Goal: Task Accomplishment & Management: Manage account settings

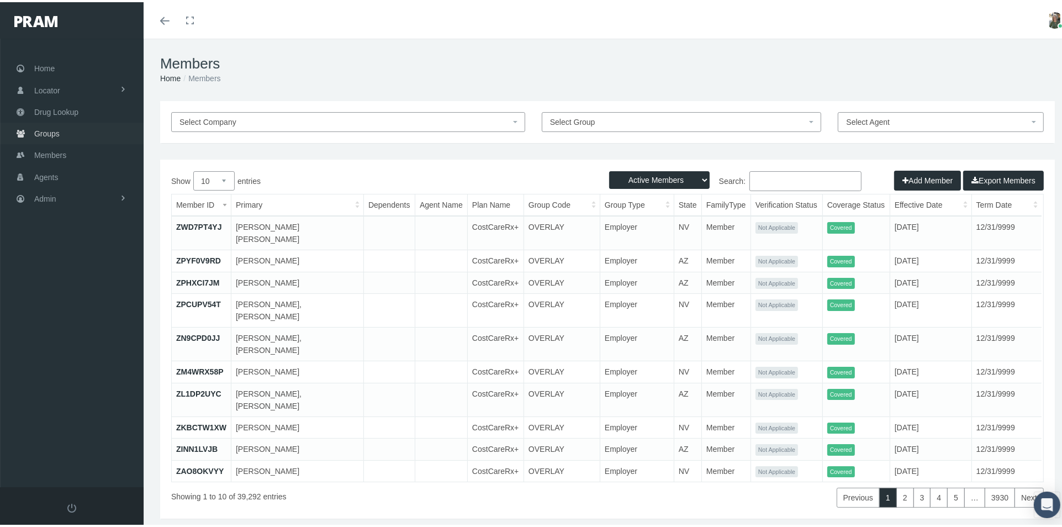
click at [59, 131] on span "Groups" at bounding box center [46, 131] width 25 height 21
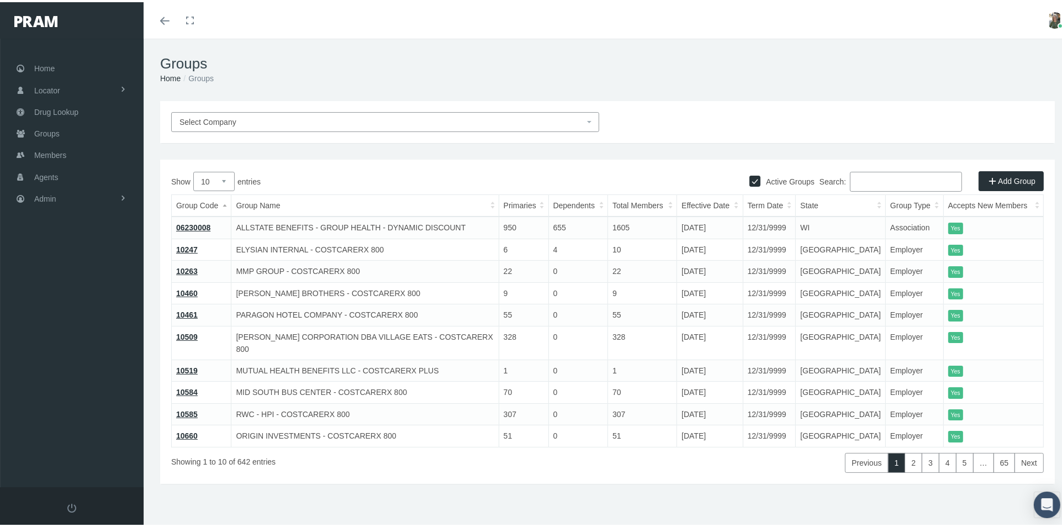
click at [457, 119] on span "Select Company" at bounding box center [382, 120] width 405 height 12
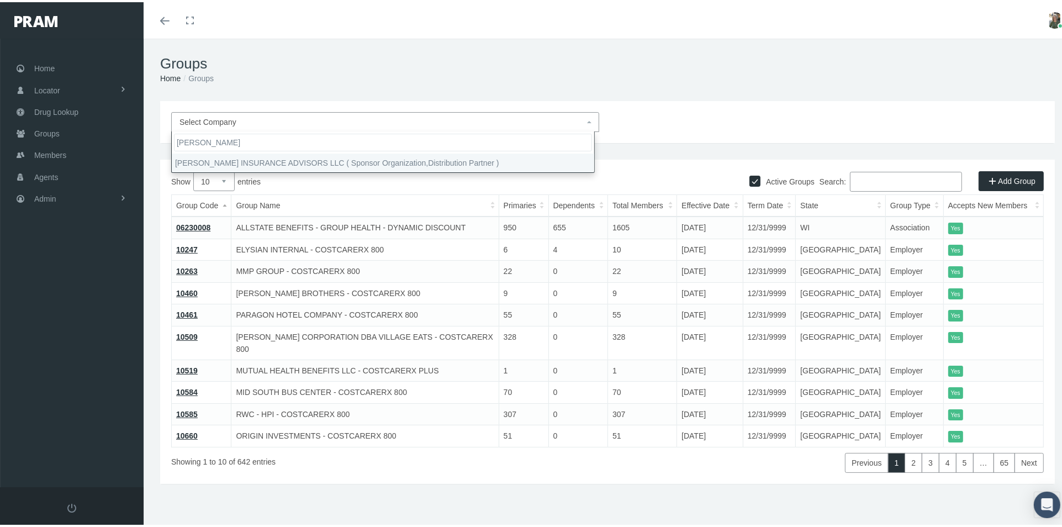
type input "goodwin"
select select "9381"
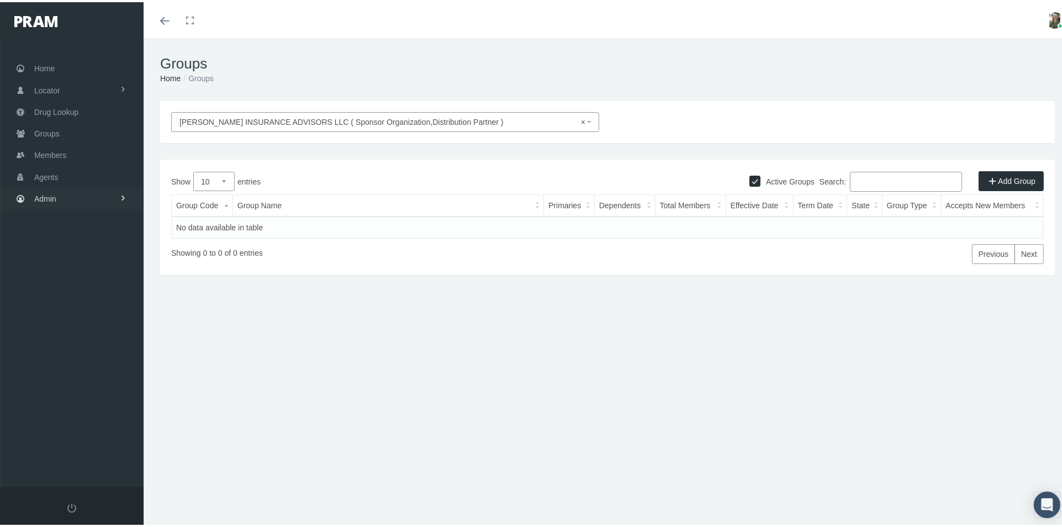
click at [38, 198] on span "Admin" at bounding box center [45, 196] width 22 height 21
click at [77, 341] on span "Companies" at bounding box center [64, 343] width 39 height 19
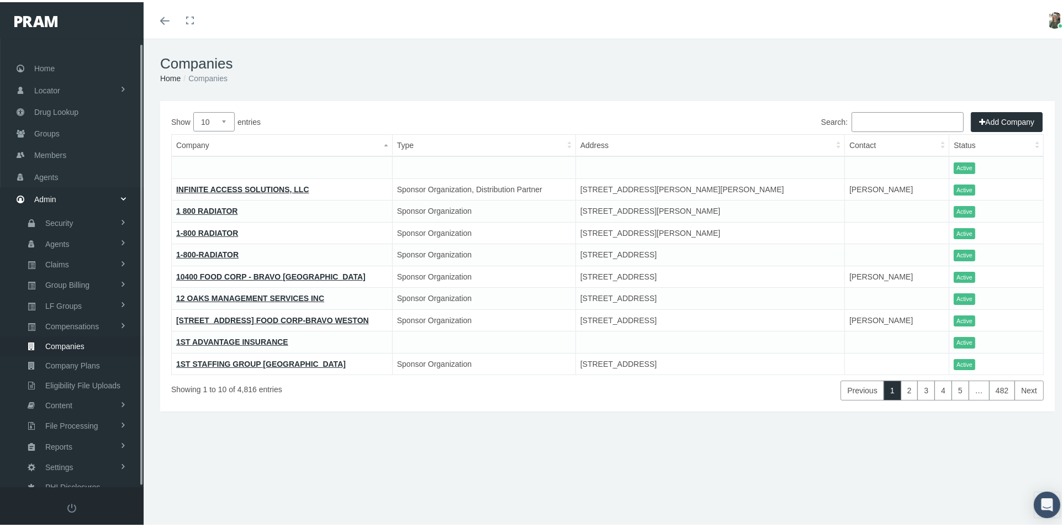
scroll to position [4, 0]
click at [852, 120] on input "Search:" at bounding box center [908, 120] width 112 height 20
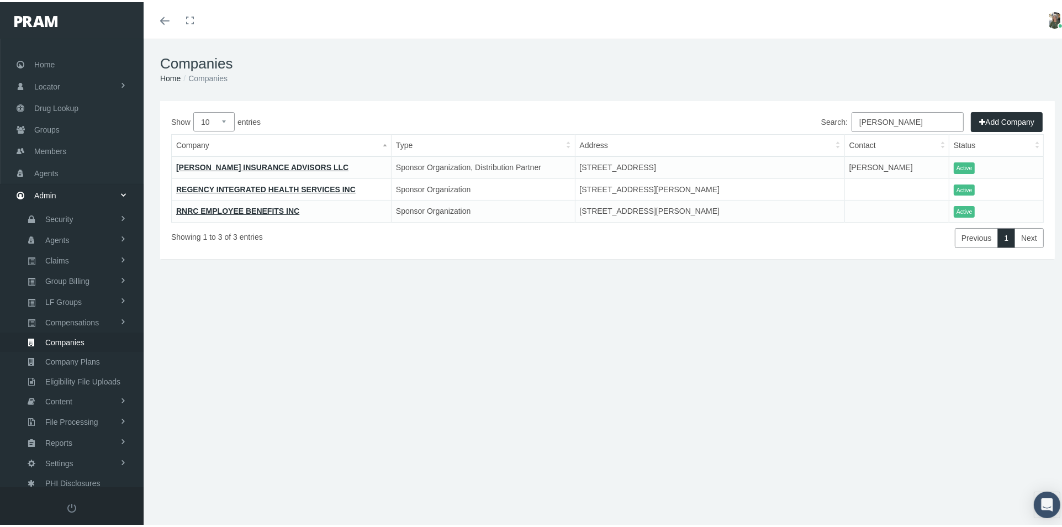
type input "[PERSON_NAME]"
click at [299, 167] on link "GOODWIN INSURANCE ADVISORS LLC" at bounding box center [262, 165] width 172 height 9
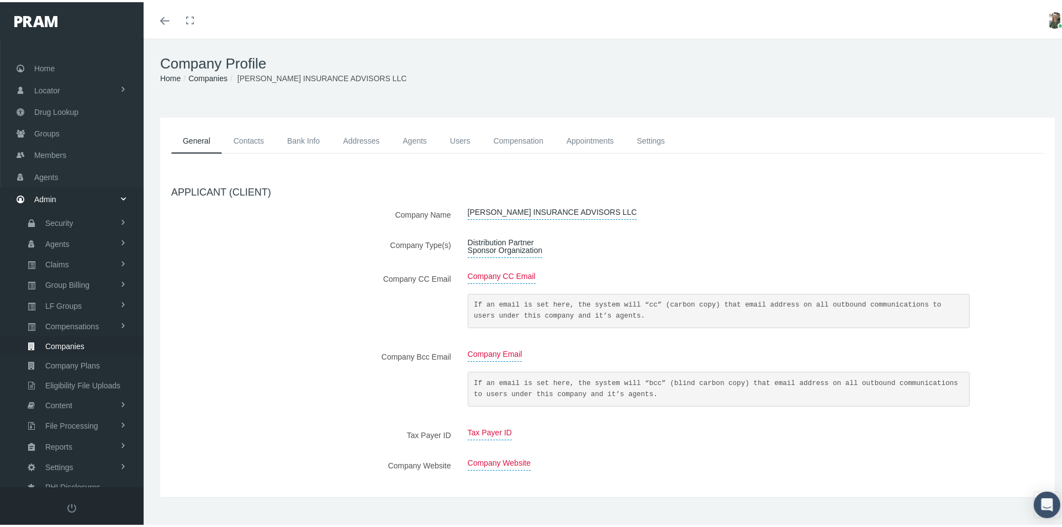
scroll to position [4, 0]
click at [409, 139] on link "Agents" at bounding box center [415, 139] width 48 height 25
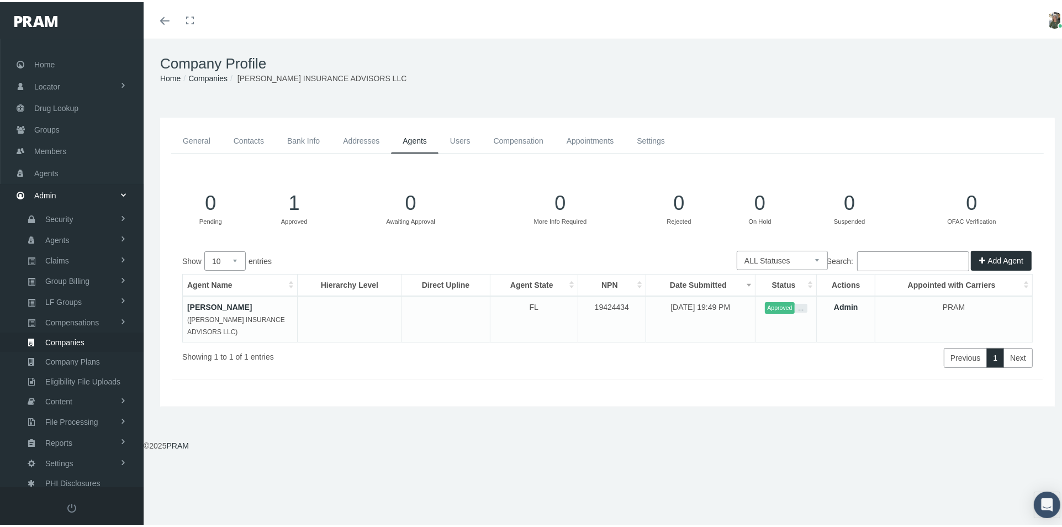
click at [989, 257] on button "Add Agent" at bounding box center [1001, 259] width 61 height 20
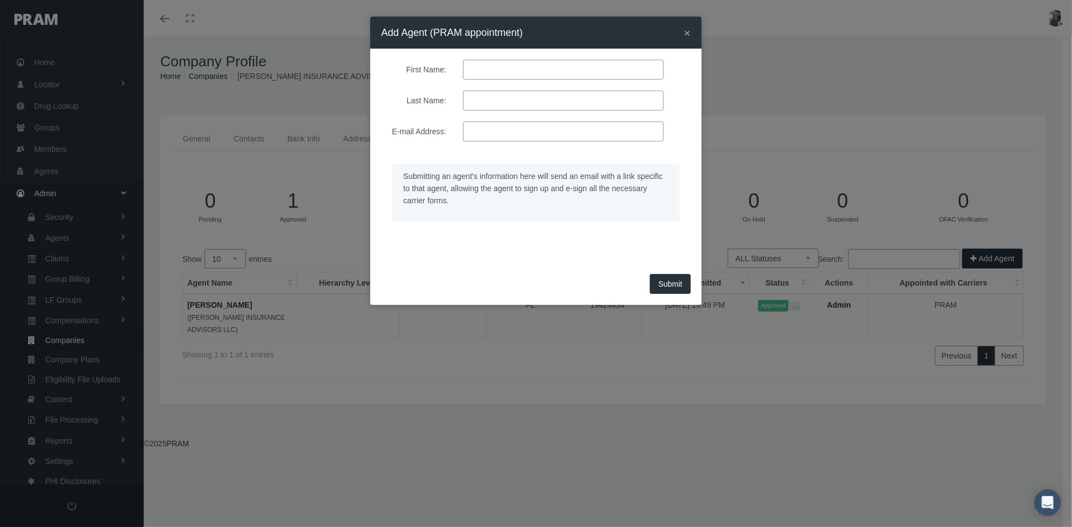
click at [477, 72] on input "First Name:" at bounding box center [563, 70] width 201 height 20
type input "AUSTIN"
type input "MCCAHAN"
type input "AUSTIN@GOODWININSURANCEADVISORS.COM"
click at [662, 277] on button "Submit" at bounding box center [670, 284] width 41 height 20
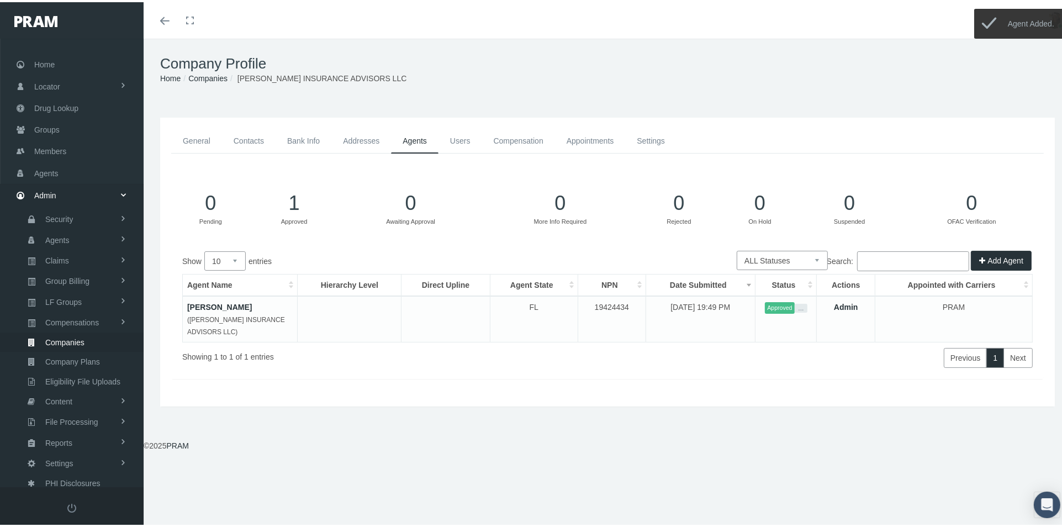
click at [980, 261] on icon "button" at bounding box center [984, 258] width 8 height 12
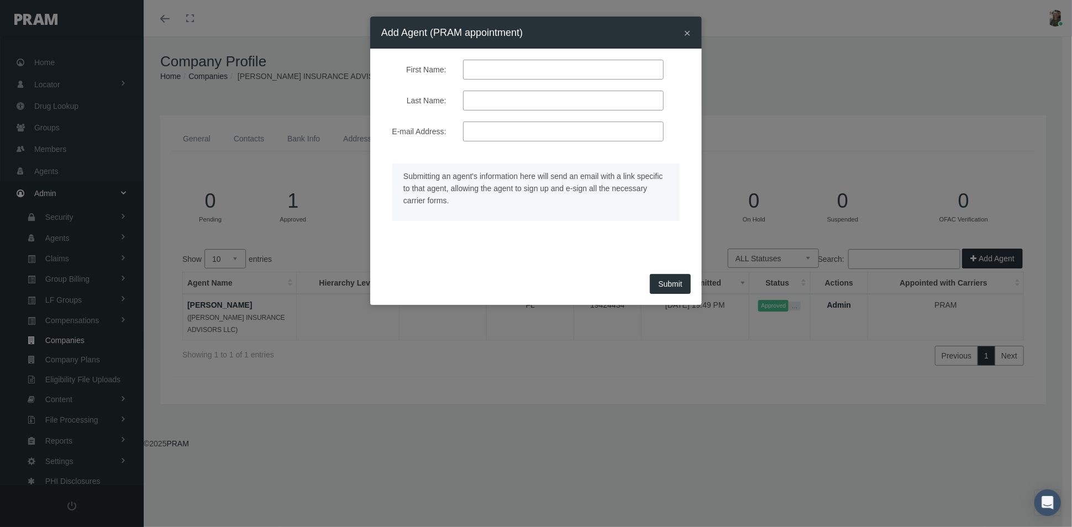
click at [692, 27] on div "× Add Agent (PRAM appointment)" at bounding box center [535, 33] width 331 height 32
click at [686, 34] on span "×" at bounding box center [687, 33] width 7 height 13
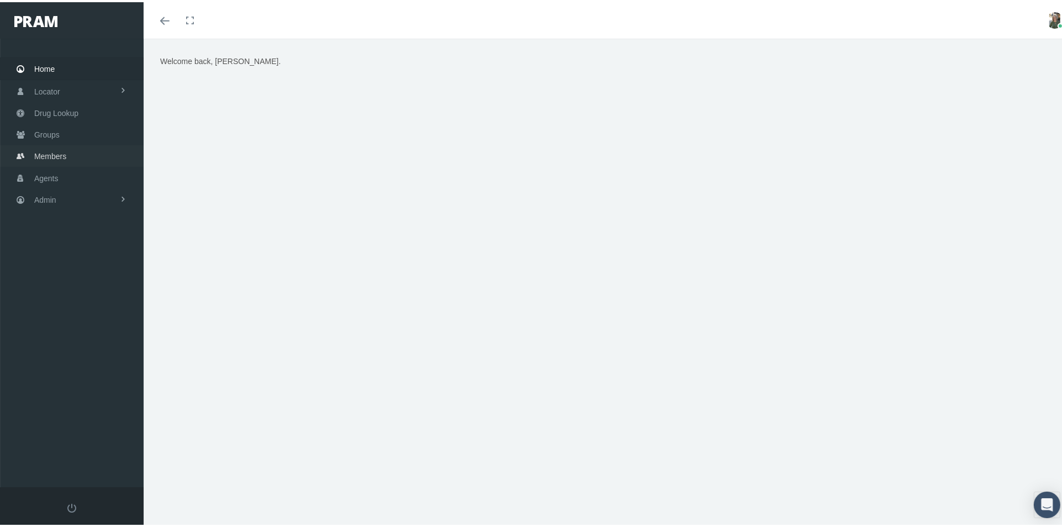
click at [66, 150] on span "Members" at bounding box center [50, 154] width 32 height 21
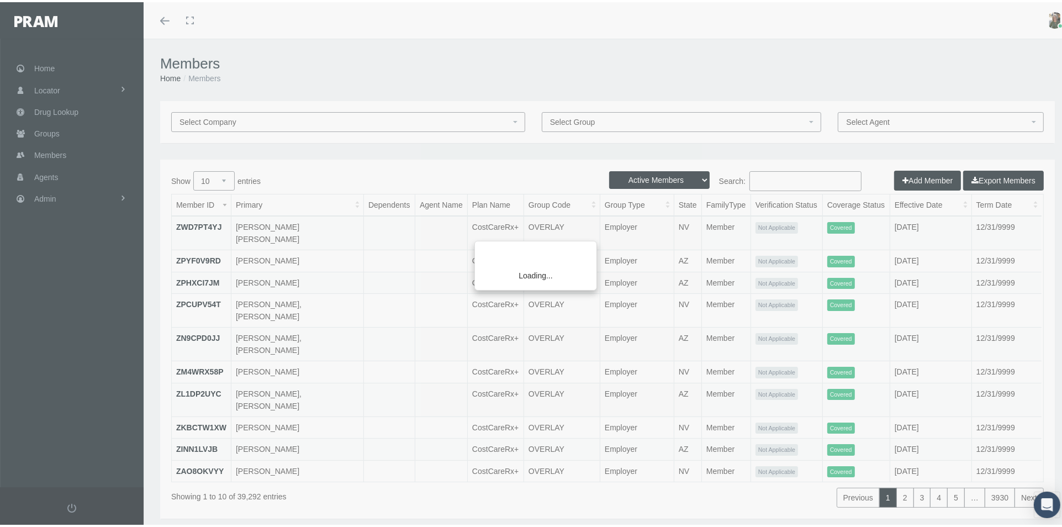
click at [751, 180] on div "Loading..." at bounding box center [531, 263] width 1062 height 527
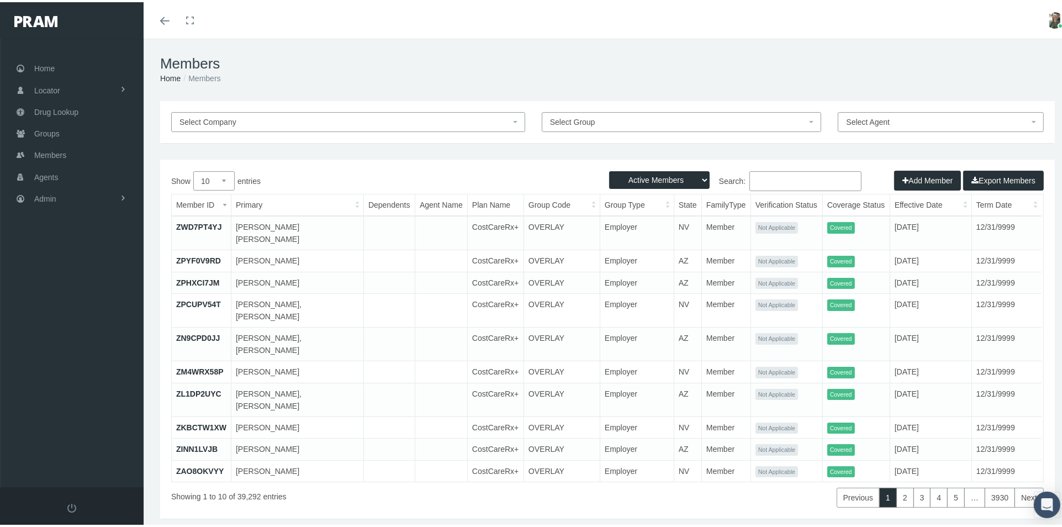
click at [751, 183] on input "Search:" at bounding box center [806, 179] width 112 height 20
type input "[PERSON_NAME]"
click at [649, 183] on select "Active Members Terminated Members Active & Terminated" at bounding box center [659, 178] width 101 height 18
select select "2"
click at [609, 169] on select "Active Members Terminated Members Active & Terminated" at bounding box center [659, 178] width 101 height 18
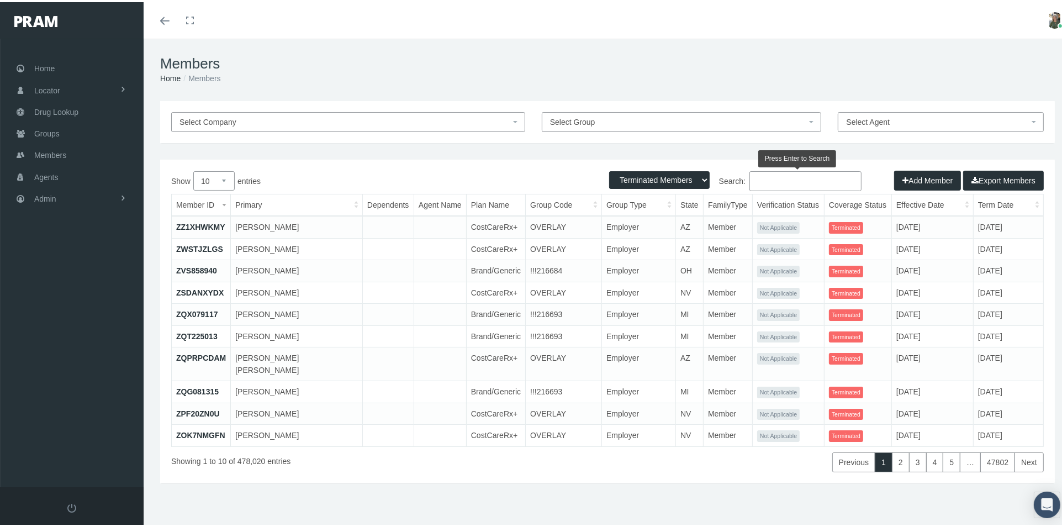
click at [766, 181] on input "Search:" at bounding box center [806, 179] width 112 height 20
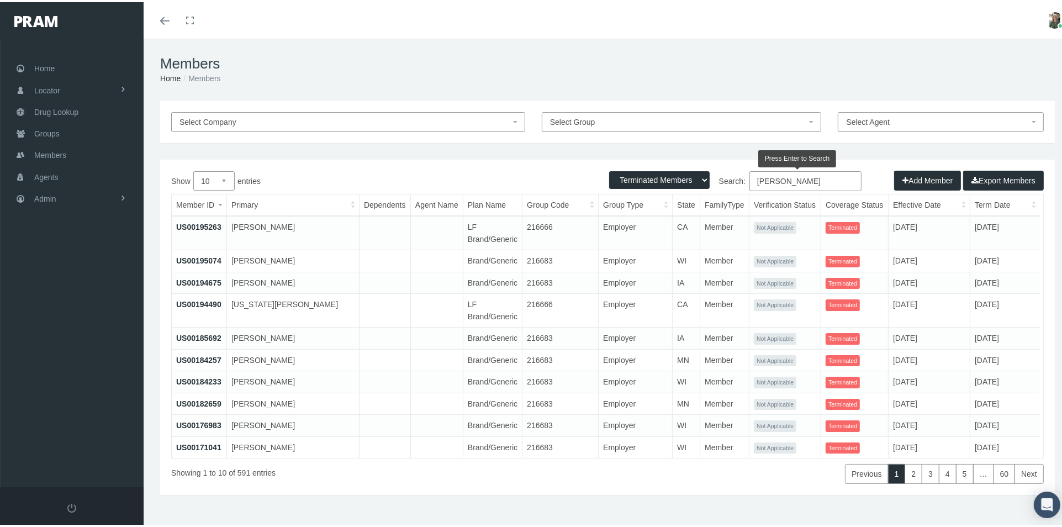
click at [797, 175] on input "denise" at bounding box center [806, 179] width 112 height 20
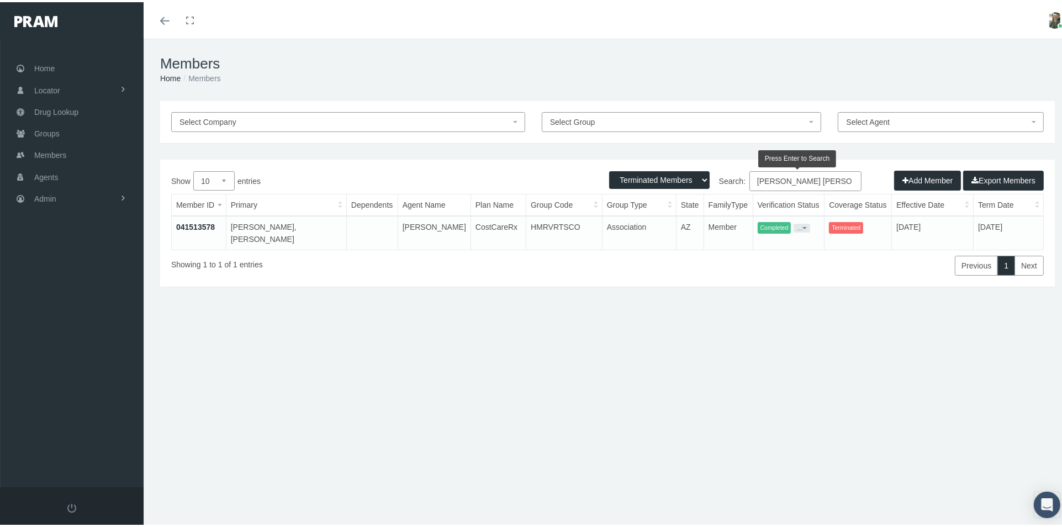
type input "denise michelle"
click at [189, 220] on link "041513578" at bounding box center [195, 224] width 39 height 9
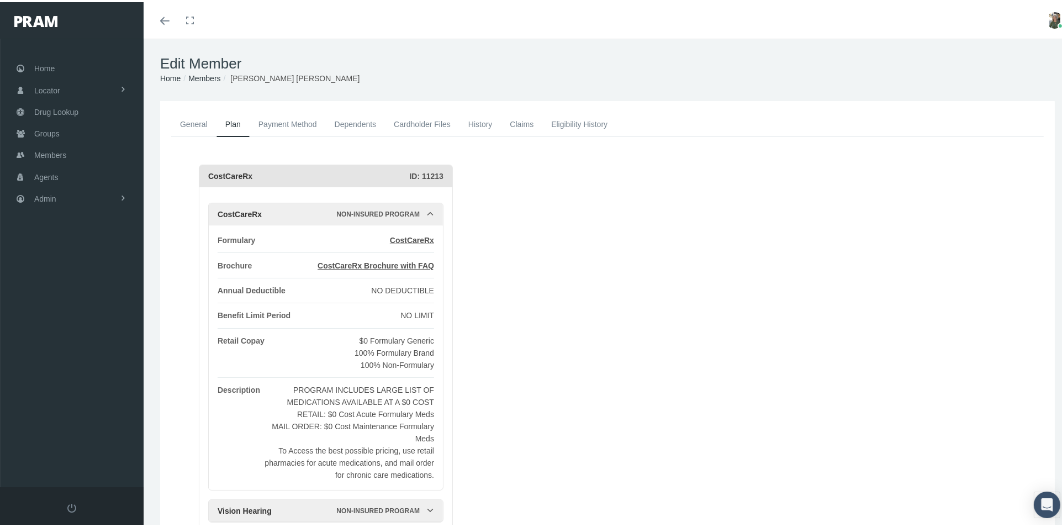
click at [271, 121] on link "Payment Method" at bounding box center [288, 122] width 76 height 24
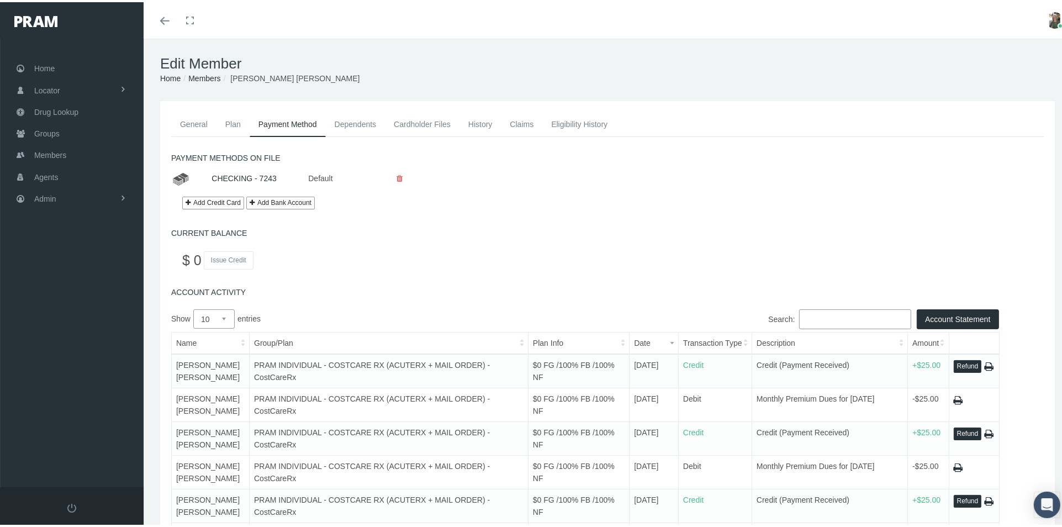
click at [956, 364] on button "Refund" at bounding box center [968, 364] width 28 height 13
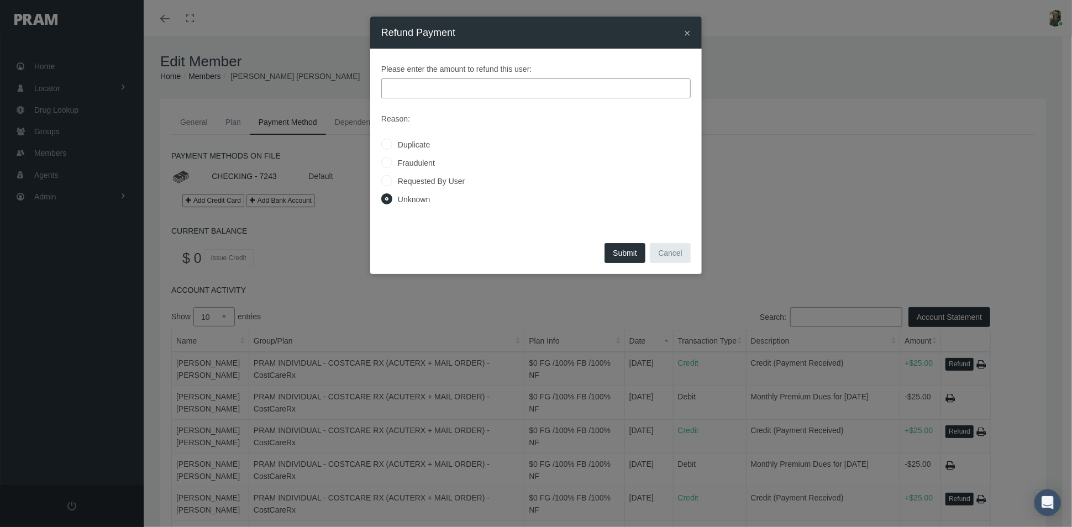
click at [401, 91] on input "text" at bounding box center [535, 88] width 309 height 20
type input "25.00"
click at [390, 179] on input "Requested By User" at bounding box center [386, 180] width 11 height 11
radio input "true"
click at [629, 252] on button "Submit" at bounding box center [624, 253] width 41 height 20
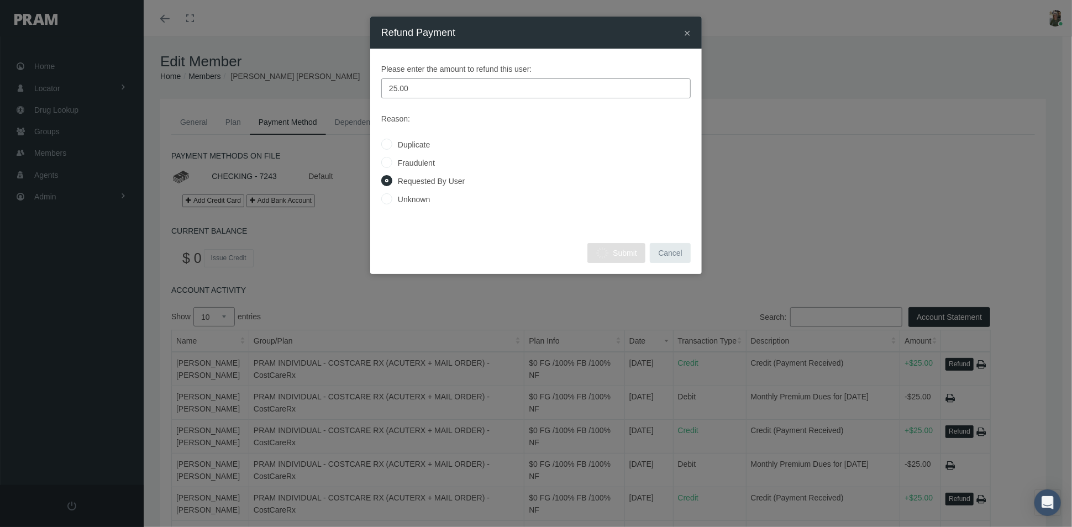
radio input "true"
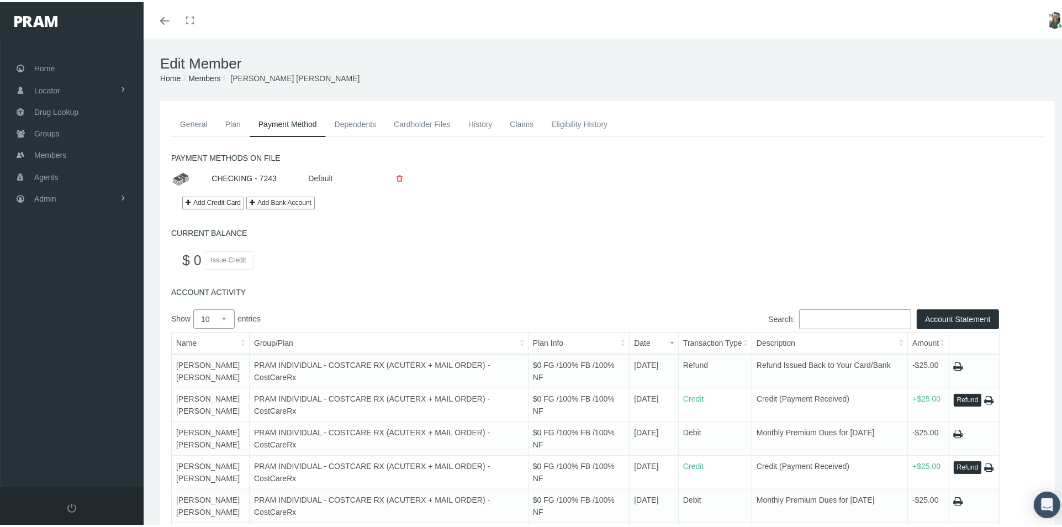
click at [521, 121] on link "Claims" at bounding box center [521, 122] width 41 height 24
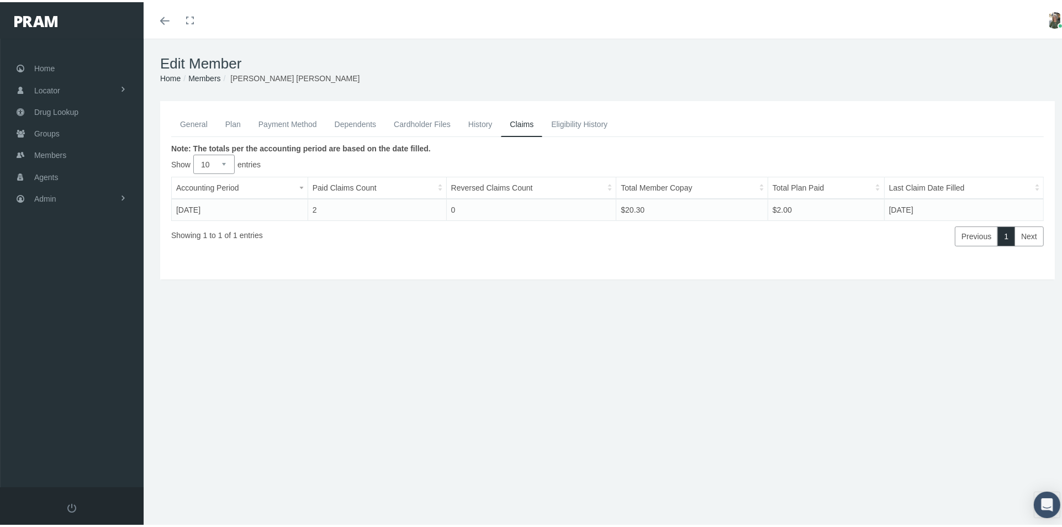
click at [551, 121] on link "Eligibility History" at bounding box center [580, 122] width 74 height 24
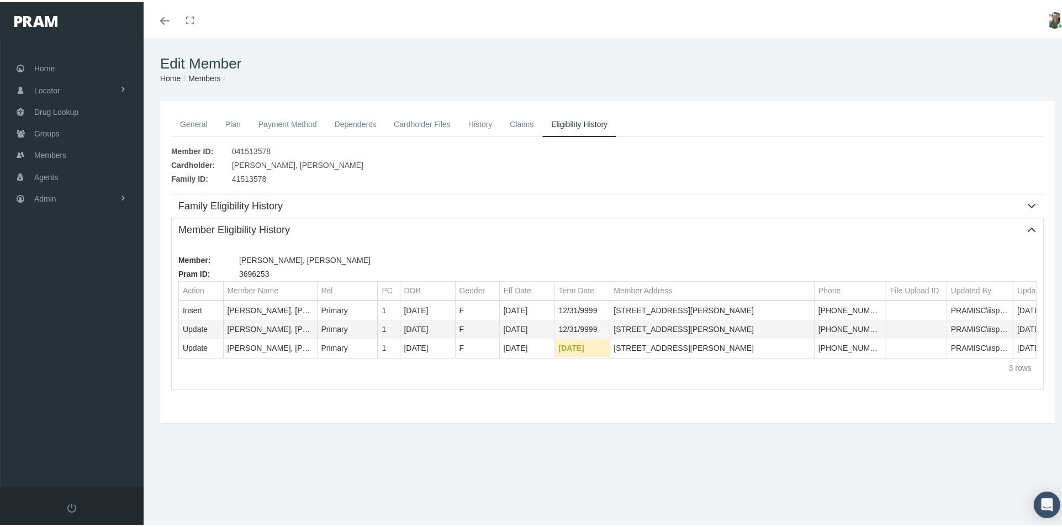
click at [480, 120] on link "History" at bounding box center [481, 122] width 42 height 24
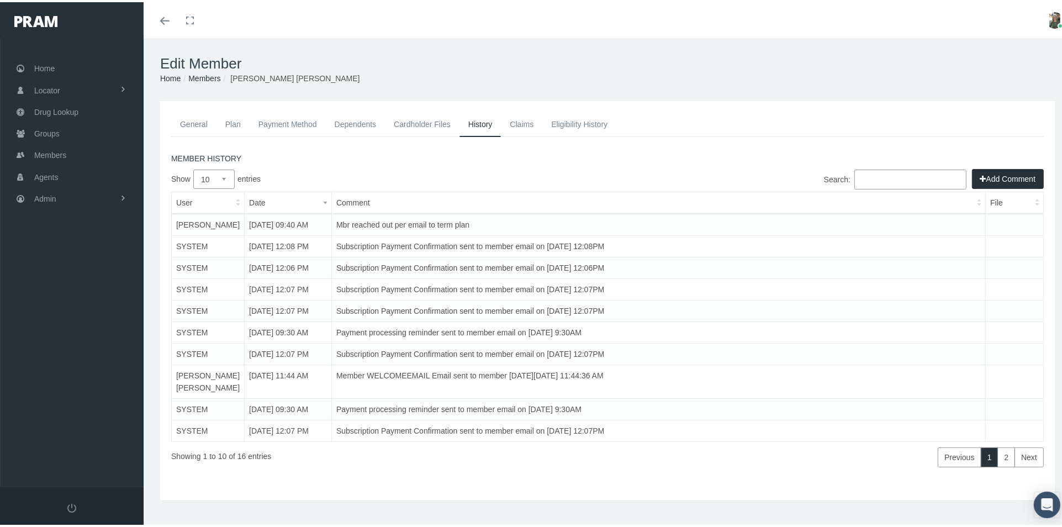
click at [975, 182] on button "Add Comment" at bounding box center [1008, 177] width 72 height 20
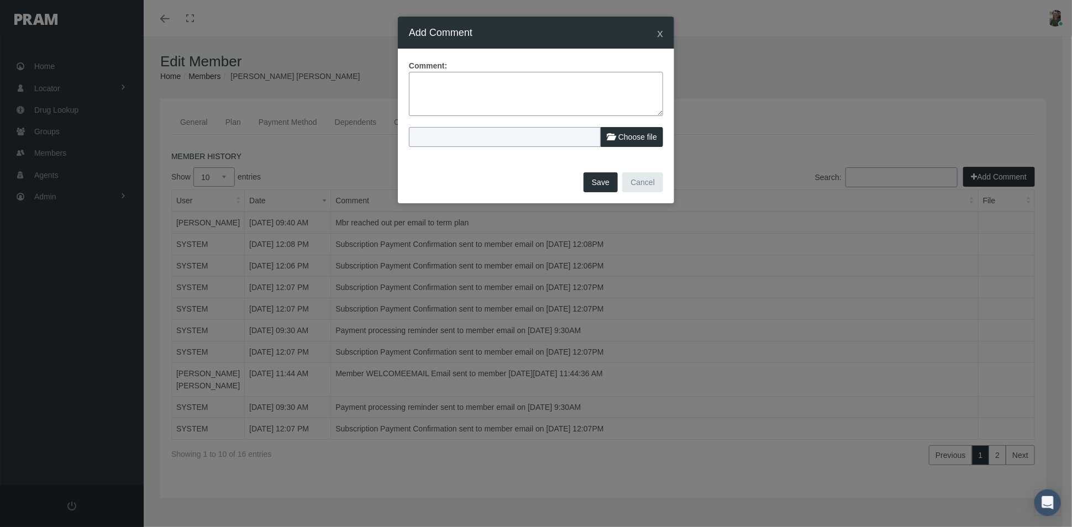
click at [492, 97] on textarea at bounding box center [536, 94] width 254 height 44
type textarea "R"
type textarea "Mbr will get refunded $25 -no claims"
click at [602, 174] on button "Save" at bounding box center [600, 182] width 34 height 20
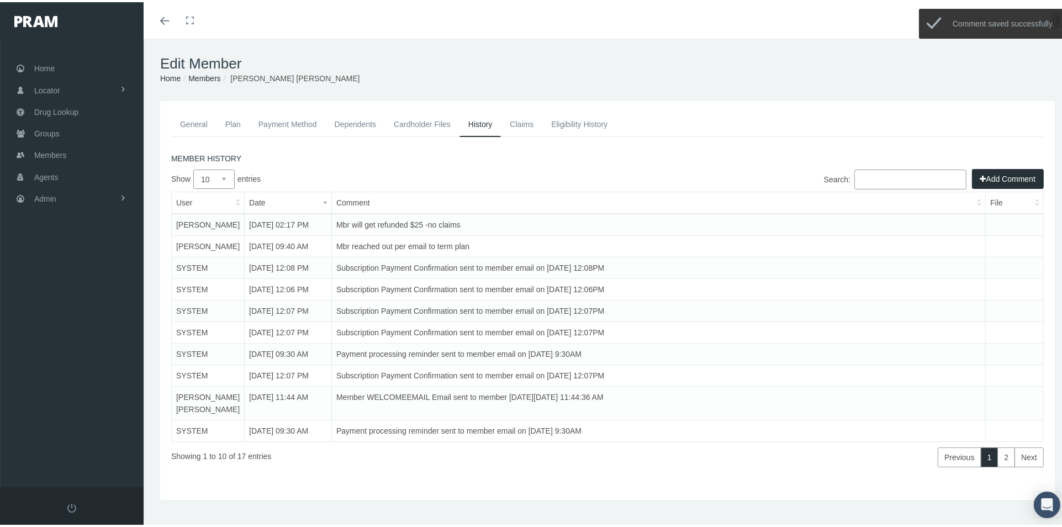
click at [190, 122] on link "General" at bounding box center [193, 122] width 45 height 24
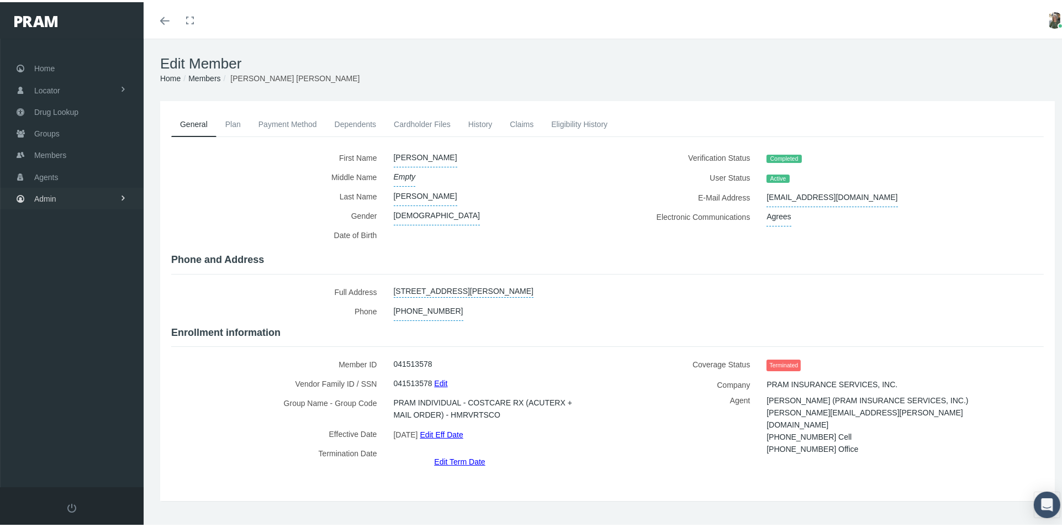
click at [51, 190] on span "Admin" at bounding box center [45, 196] width 22 height 21
click at [91, 343] on link "Companies" at bounding box center [72, 343] width 144 height 19
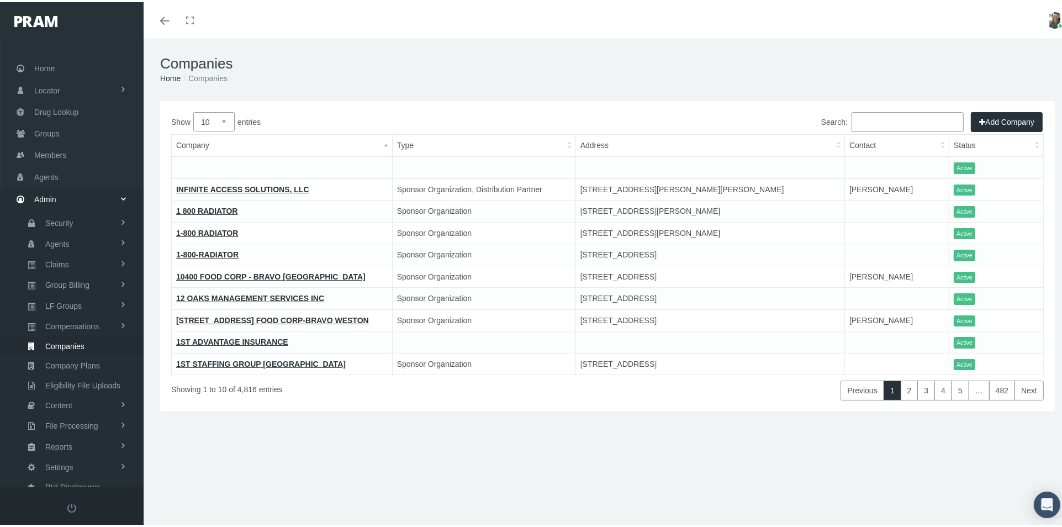
scroll to position [4, 0]
click at [878, 118] on input "Search:" at bounding box center [908, 120] width 112 height 20
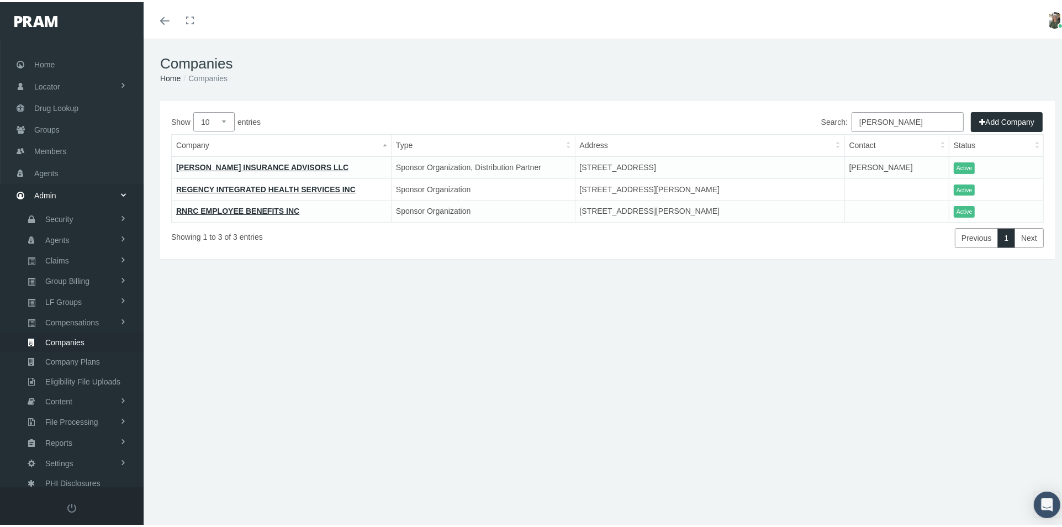
type input "[PERSON_NAME]"
click at [292, 161] on link "[PERSON_NAME] INSURANCE ADVISORS LLC" at bounding box center [262, 165] width 172 height 9
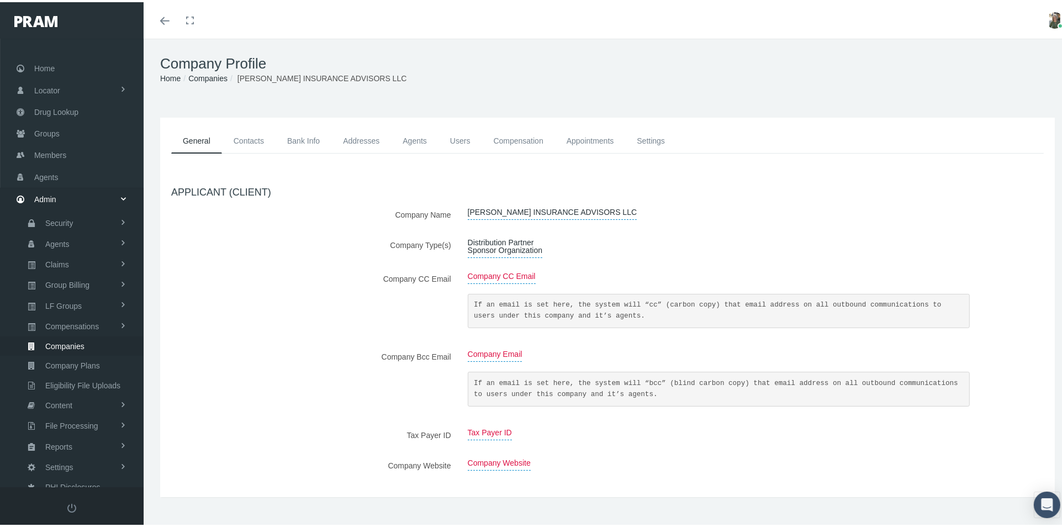
scroll to position [4, 0]
click at [419, 137] on link "Agents" at bounding box center [415, 139] width 48 height 25
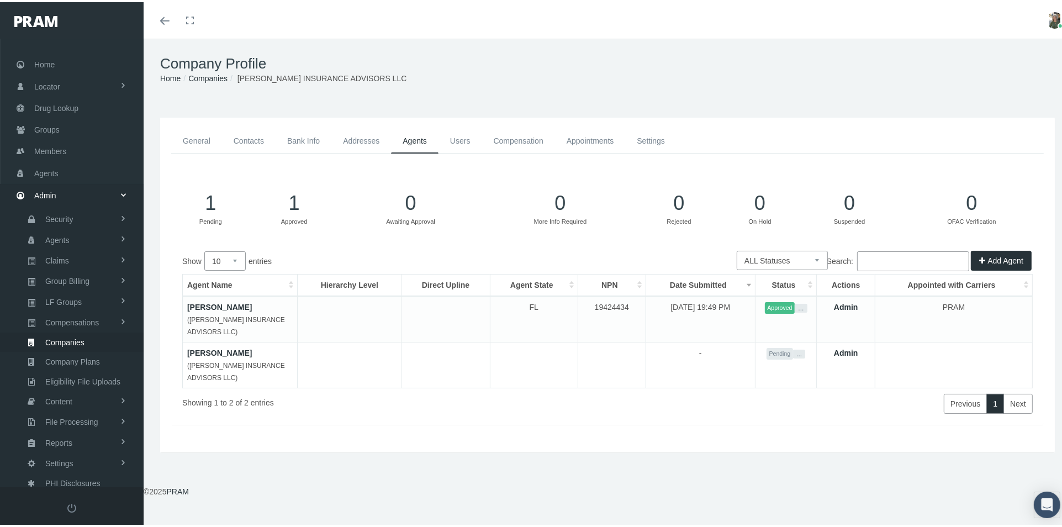
click at [984, 258] on button "Add Agent" at bounding box center [1001, 259] width 61 height 20
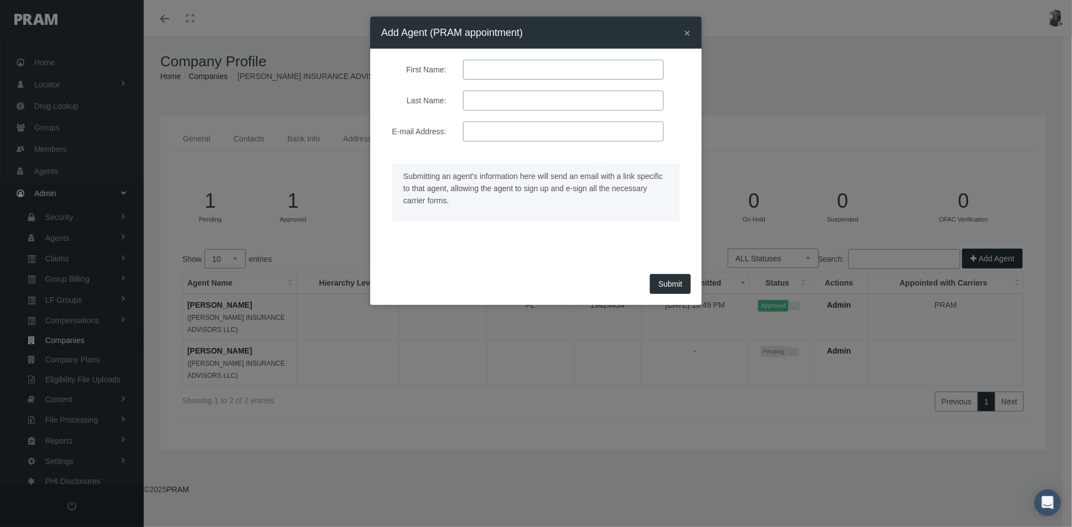
click at [507, 72] on input "First Name:" at bounding box center [563, 70] width 201 height 20
type input "[PERSON_NAME]"
click at [481, 138] on input "E-mail Address:" at bounding box center [563, 132] width 201 height 20
click at [515, 132] on input "E-mail Address:" at bounding box center [563, 132] width 201 height 20
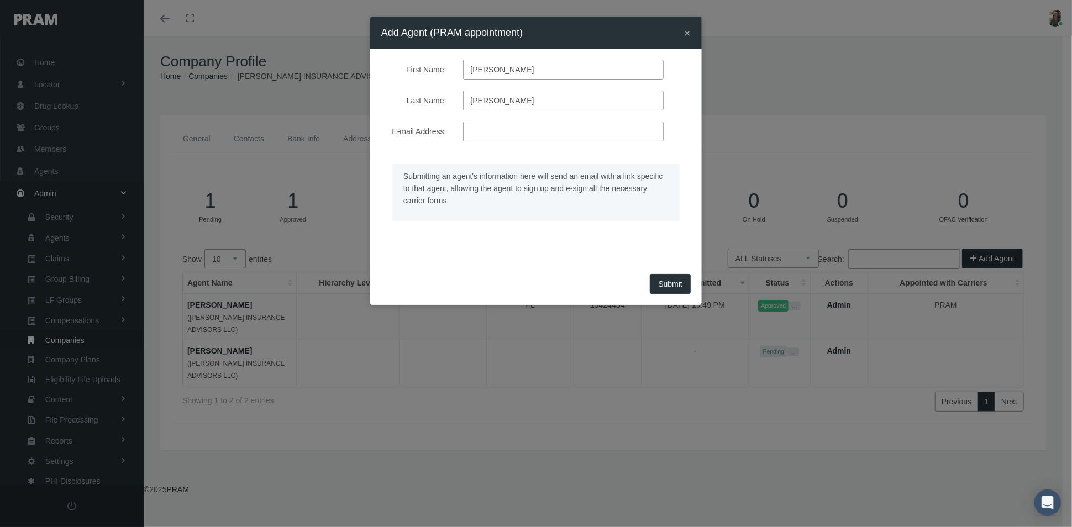
paste input "[PERSON_NAME][EMAIL_ADDRESS][DOMAIN_NAME]"
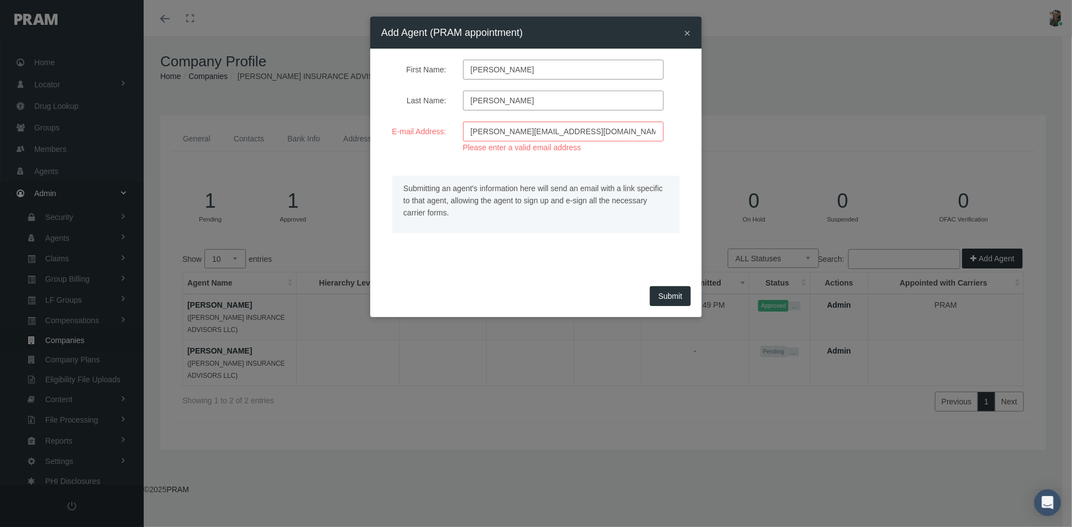
click at [670, 285] on div "Submit" at bounding box center [535, 300] width 331 height 34
click at [617, 133] on input "[PERSON_NAME][EMAIL_ADDRESS][DOMAIN_NAME]" at bounding box center [563, 132] width 201 height 20
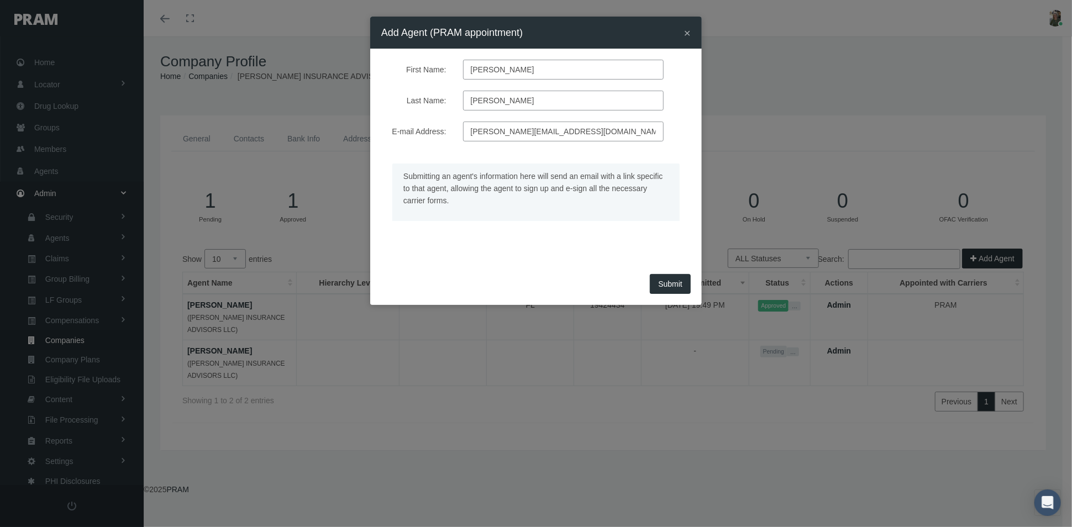
type input "[PERSON_NAME][EMAIL_ADDRESS][DOMAIN_NAME]"
click at [667, 280] on button "Submit" at bounding box center [670, 284] width 41 height 20
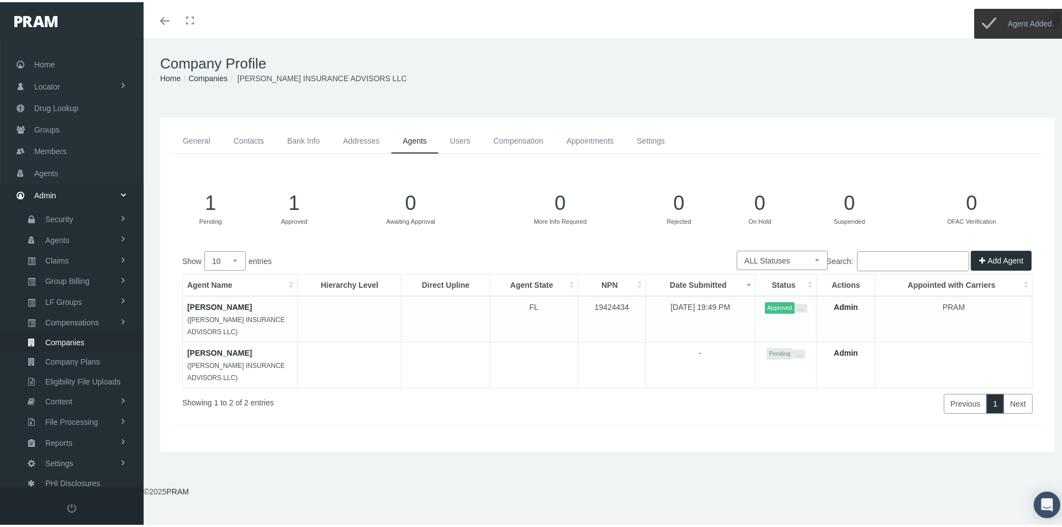
click at [987, 253] on button "Add Agent" at bounding box center [1001, 259] width 61 height 20
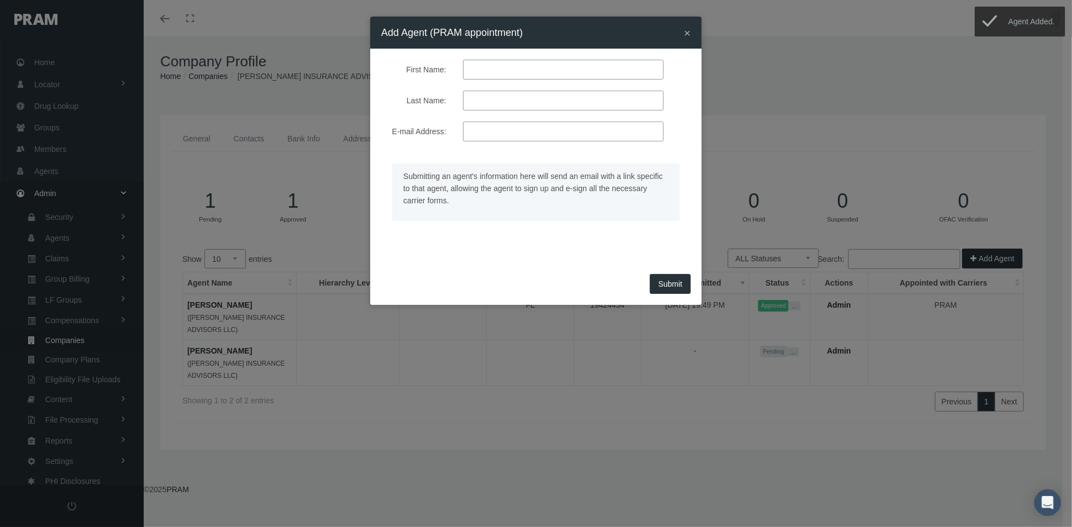
click at [482, 64] on input "First Name:" at bounding box center [563, 70] width 201 height 20
type input "neal"
click at [485, 102] on input "Last Name:" at bounding box center [563, 101] width 201 height 20
type input "sereboff"
click at [485, 133] on input "E-mail Address:" at bounding box center [563, 132] width 201 height 20
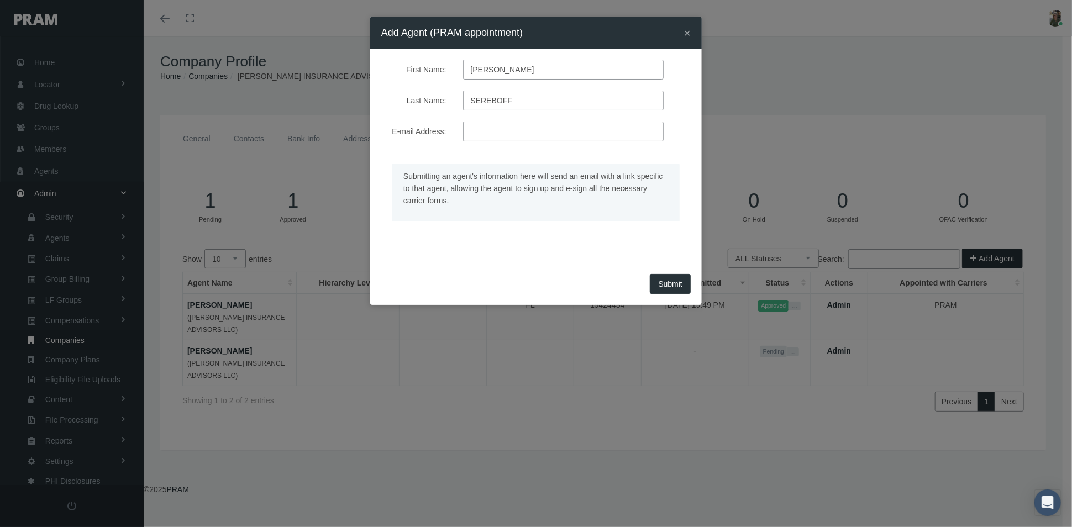
paste input "neals@lcfadvisors.com"
type input "neals@lcfadvisors.com"
click at [654, 288] on button "Submit" at bounding box center [670, 284] width 41 height 20
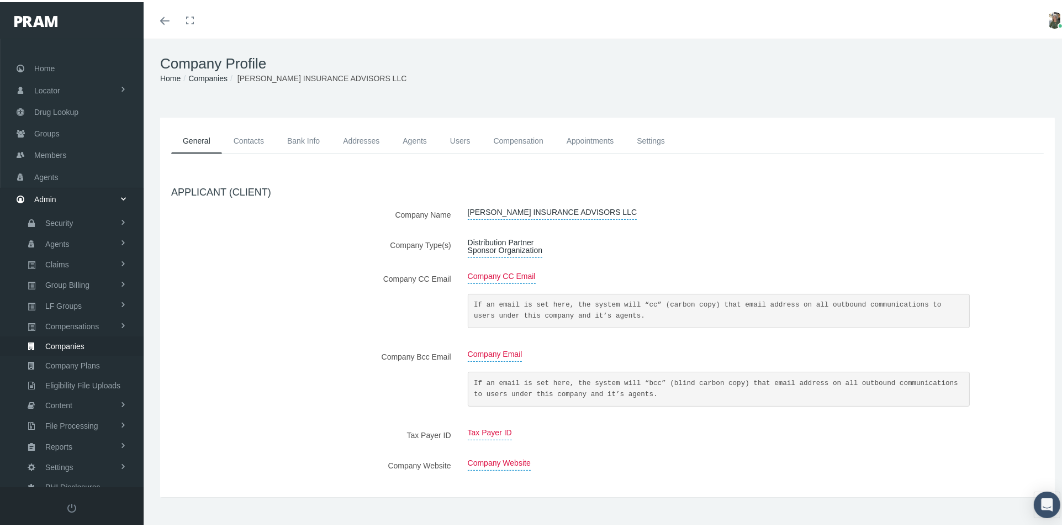
scroll to position [4, 0]
click at [413, 143] on link "Agents" at bounding box center [415, 139] width 48 height 25
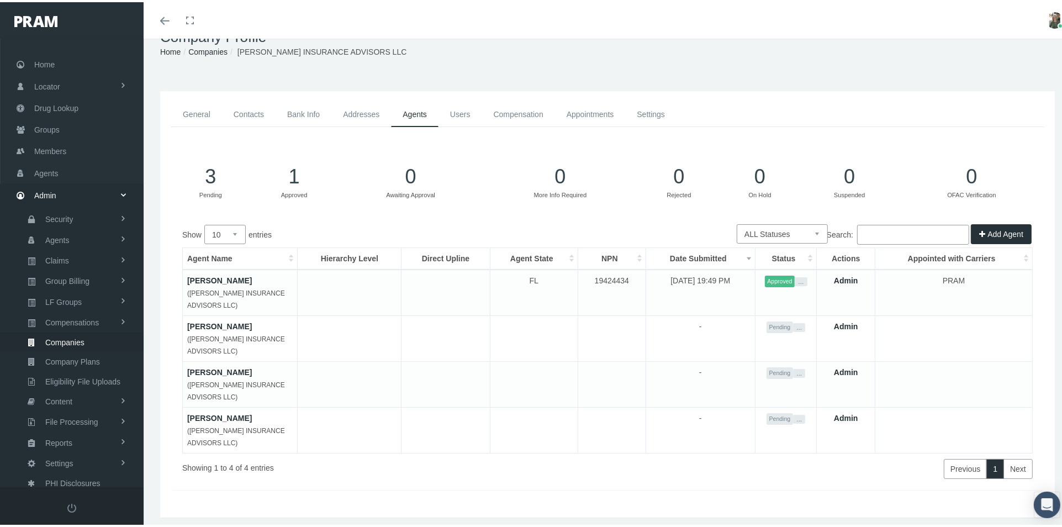
scroll to position [0, 0]
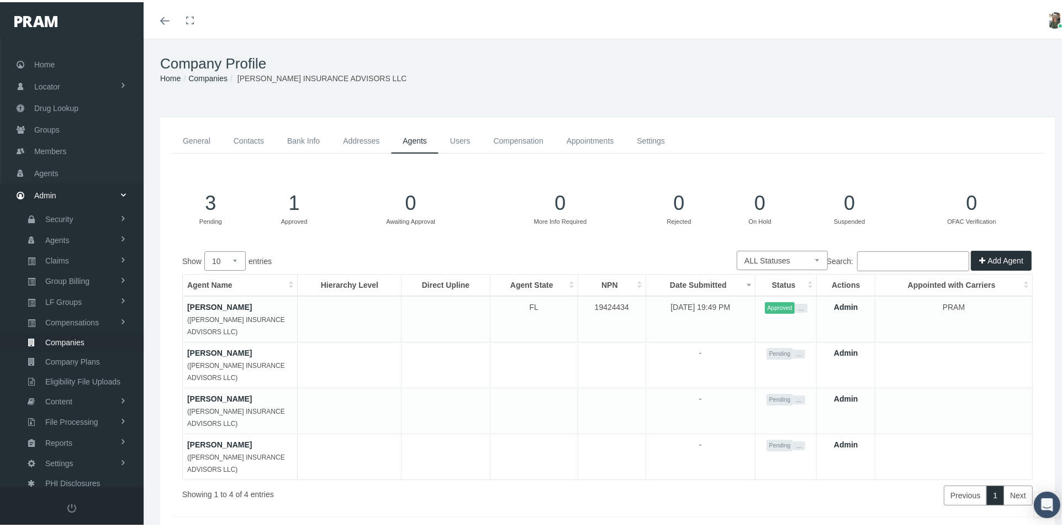
click at [239, 302] on link "[PERSON_NAME]" at bounding box center [219, 305] width 65 height 9
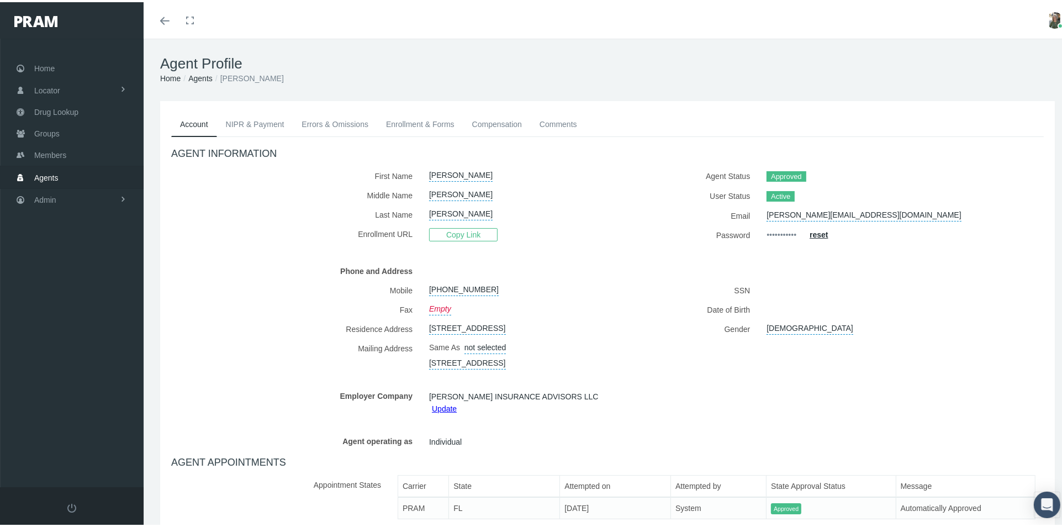
click at [241, 122] on link "NIPR & Payment" at bounding box center [255, 122] width 76 height 24
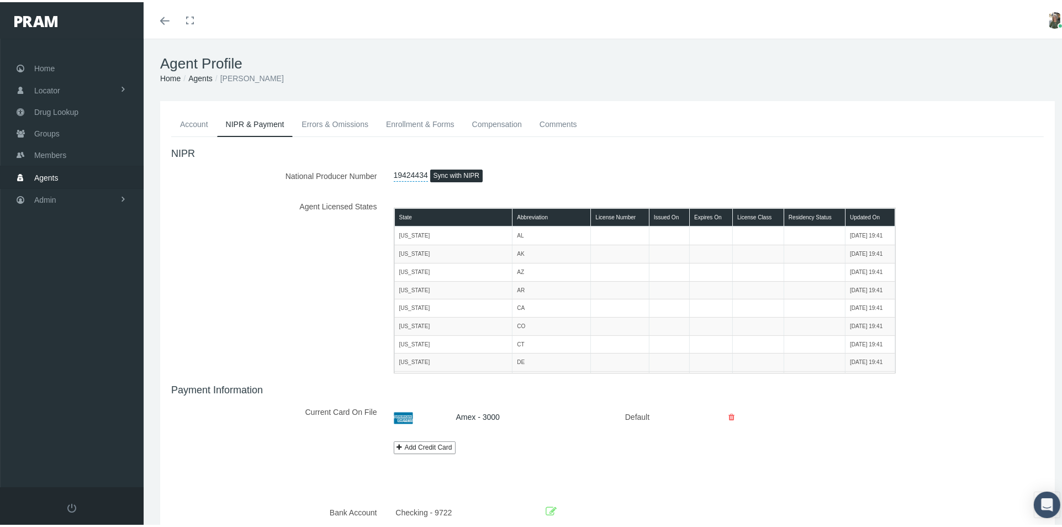
click at [310, 120] on link "Errors & Omissions" at bounding box center [335, 122] width 85 height 24
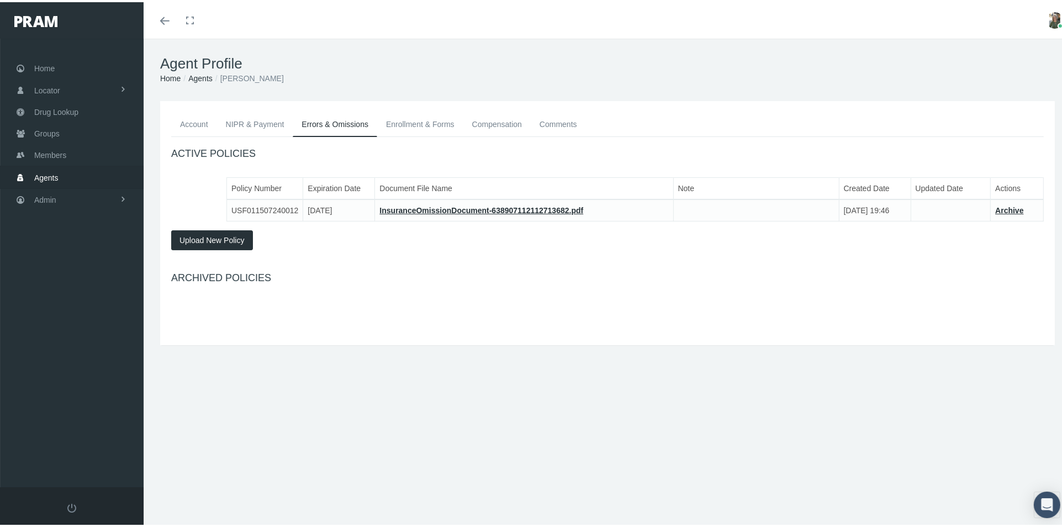
click at [403, 119] on link "Enrollment & Forms" at bounding box center [420, 122] width 86 height 24
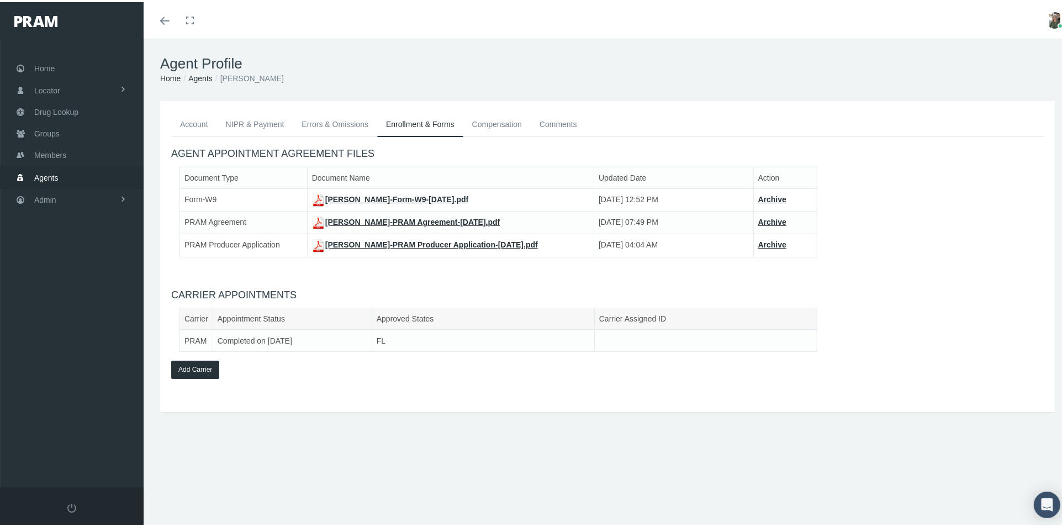
click at [488, 119] on link "Compensation" at bounding box center [497, 122] width 67 height 24
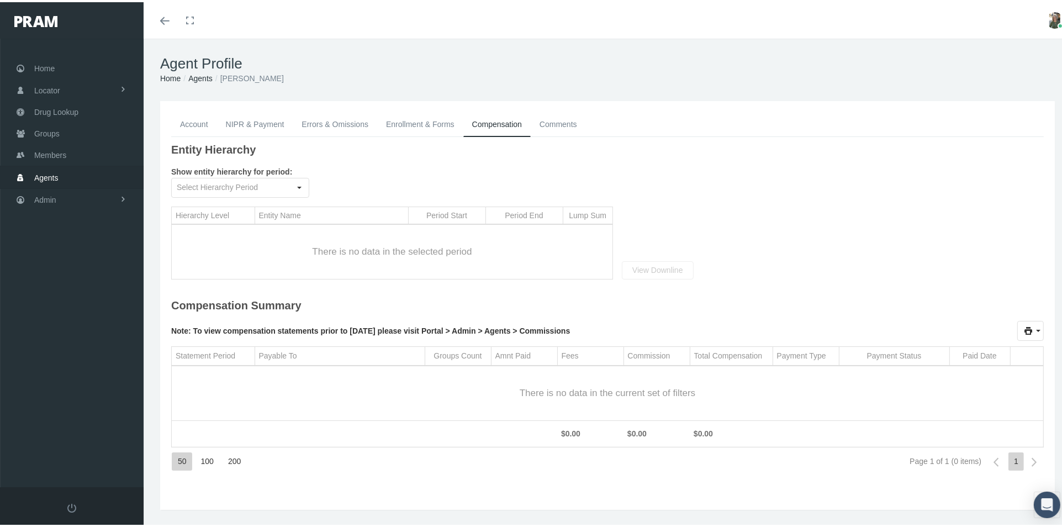
click at [550, 125] on link "Comments" at bounding box center [558, 122] width 55 height 24
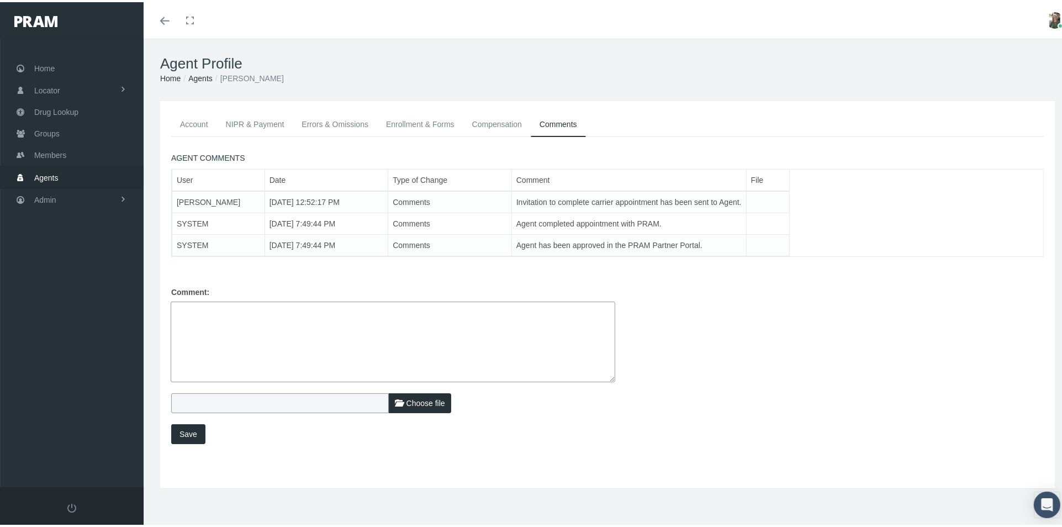
click at [201, 123] on link "Account" at bounding box center [194, 122] width 46 height 24
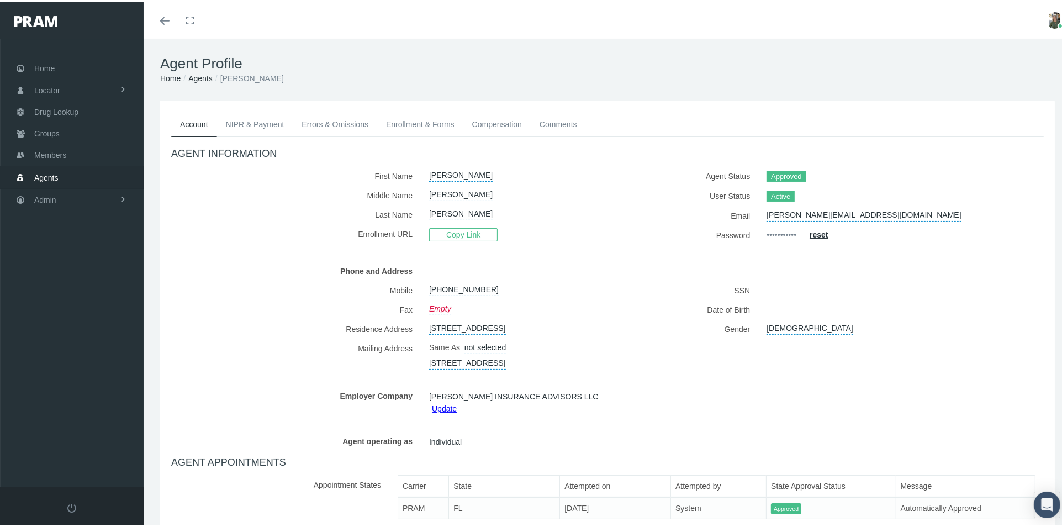
click at [797, 59] on h1 "Agent Profile" at bounding box center [607, 61] width 895 height 17
click at [194, 128] on link "Account" at bounding box center [194, 122] width 46 height 25
